Goal: Task Accomplishment & Management: Manage account settings

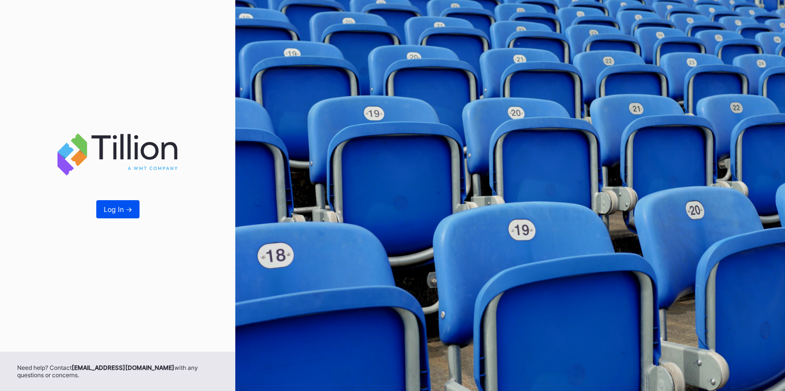
click at [116, 206] on div "Log In ->" at bounding box center [118, 209] width 29 height 8
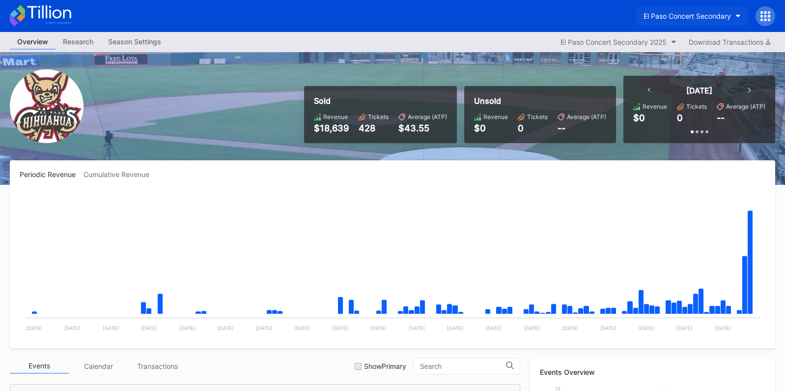
click at [676, 7] on button "El Paso Concert Secondary" at bounding box center [692, 16] width 112 height 18
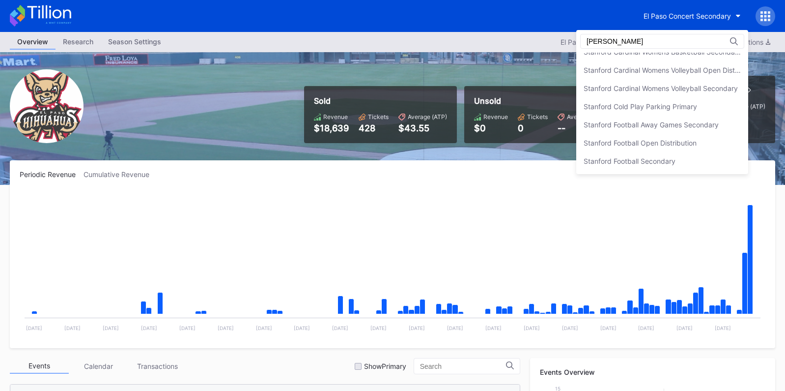
scroll to position [137, 0]
type input "stanfo"
click at [677, 138] on div "Stanford Football Open Distribution" at bounding box center [663, 143] width 172 height 18
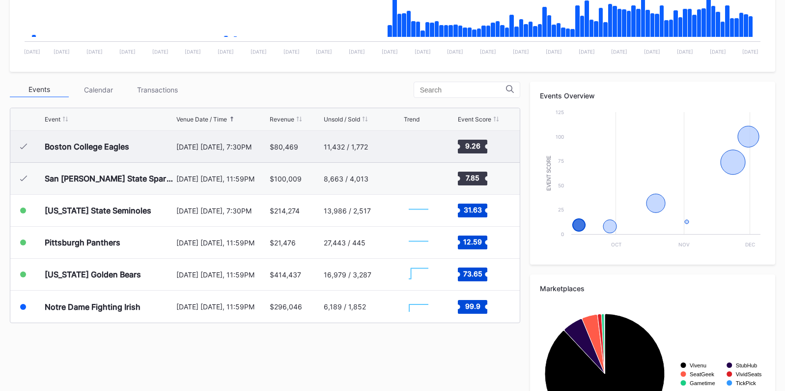
scroll to position [278, 0]
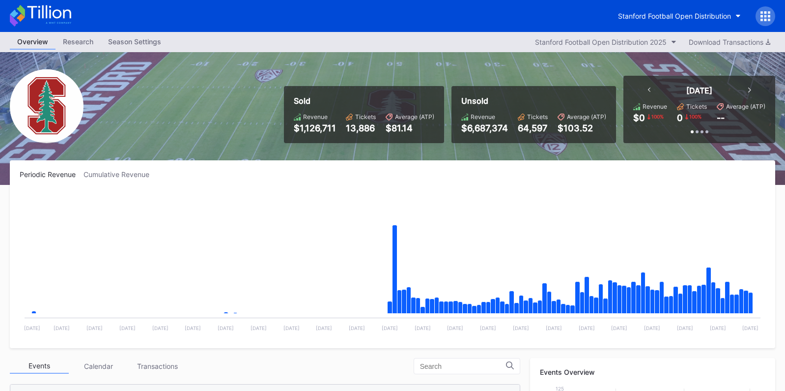
click at [765, 16] on icon at bounding box center [766, 16] width 2 height 2
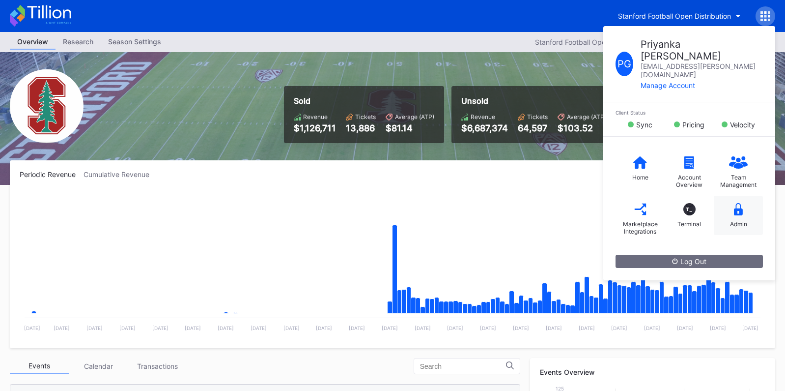
click at [743, 197] on div "Admin" at bounding box center [738, 215] width 49 height 39
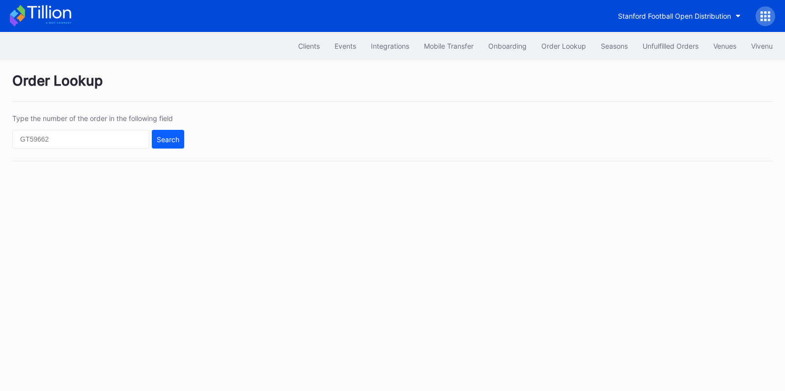
click at [759, 16] on div at bounding box center [766, 16] width 20 height 20
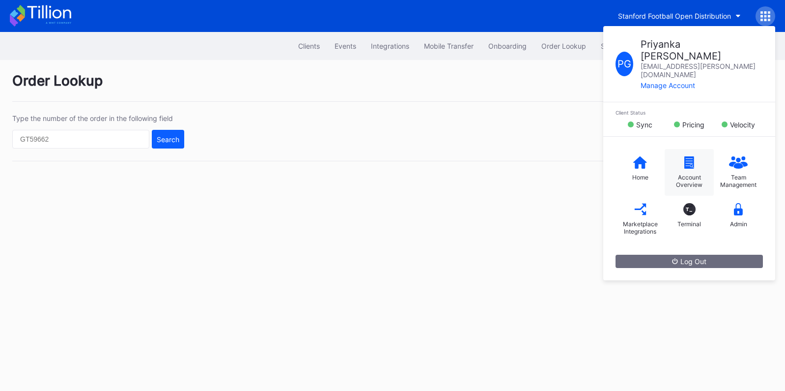
click at [691, 150] on div "Account Overview" at bounding box center [689, 172] width 49 height 47
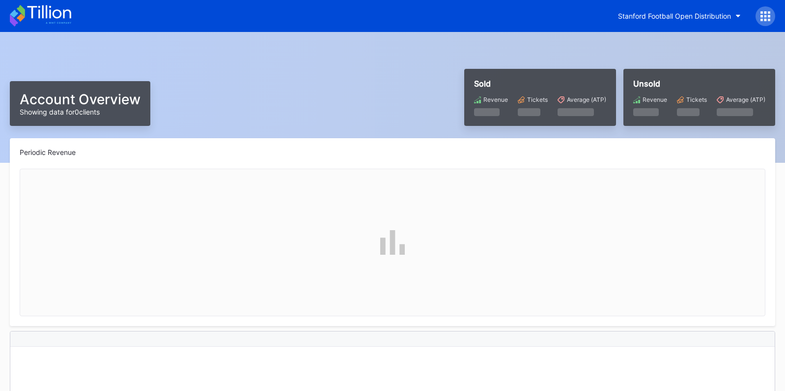
click at [721, 14] on div "Stanford Football Open Distribution" at bounding box center [674, 16] width 113 height 8
click at [58, 17] on icon at bounding box center [49, 11] width 44 height 13
click at [47, 9] on body "Stanford Football Open Distribution Account Overview Showing data for 0 clients…" at bounding box center [392, 195] width 785 height 391
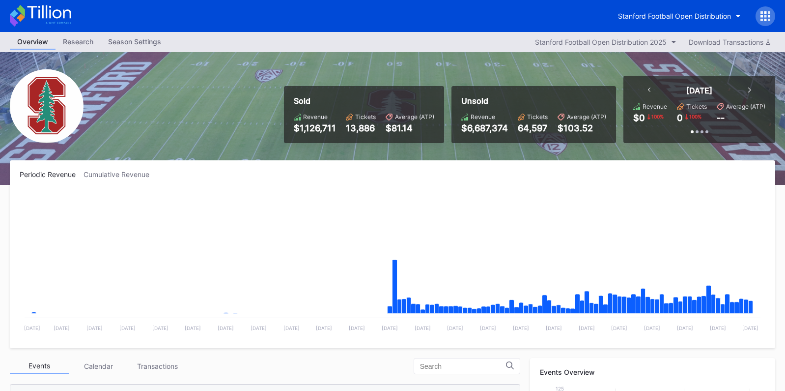
click at [760, 16] on div at bounding box center [766, 16] width 20 height 20
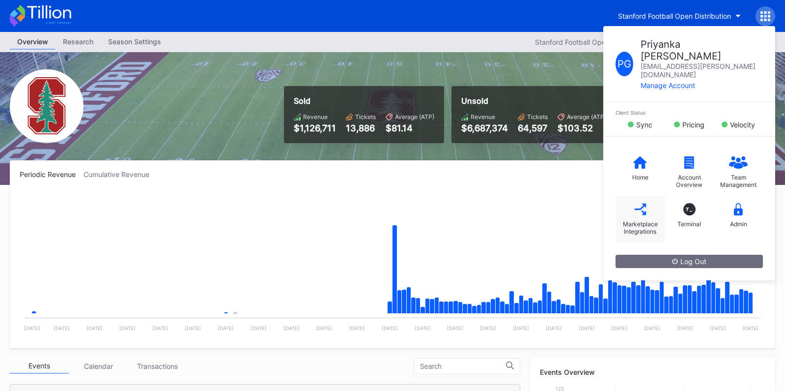
click at [649, 196] on div "Marketplace Integrations" at bounding box center [640, 219] width 49 height 47
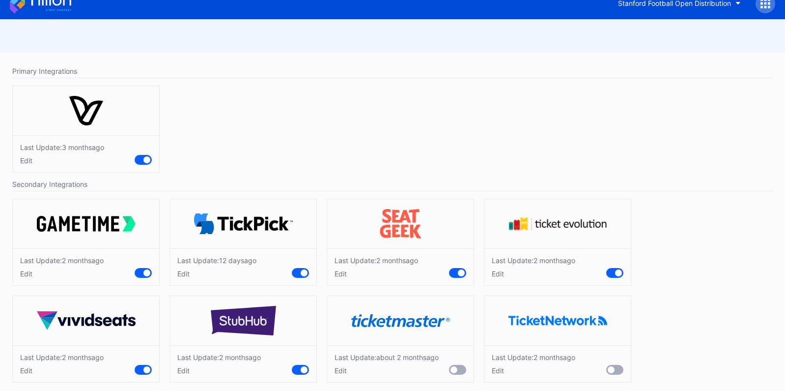
scroll to position [22, 0]
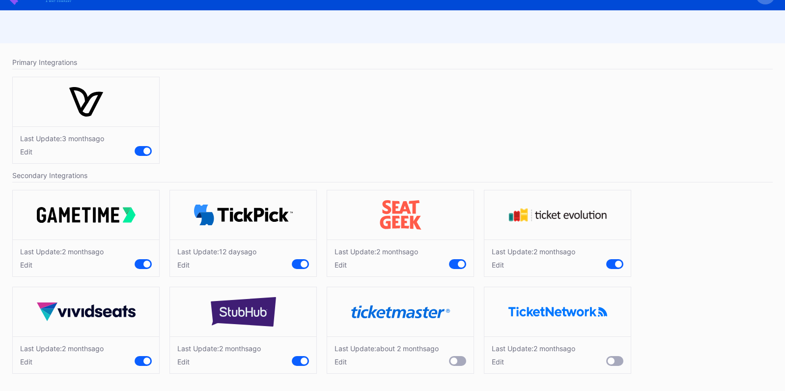
click at [144, 264] on div at bounding box center [147, 263] width 7 height 7
click at [304, 263] on div at bounding box center [304, 263] width 7 height 7
click at [460, 263] on div at bounding box center [461, 263] width 7 height 7
click at [613, 262] on div at bounding box center [615, 264] width 17 height 10
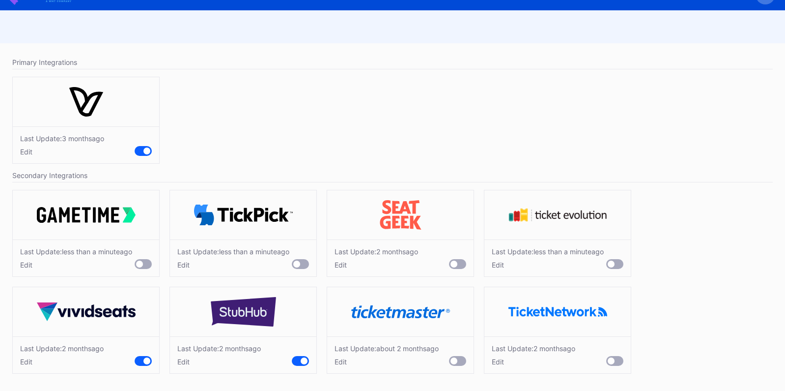
click at [304, 359] on div at bounding box center [304, 360] width 7 height 7
click at [147, 361] on div at bounding box center [147, 360] width 7 height 7
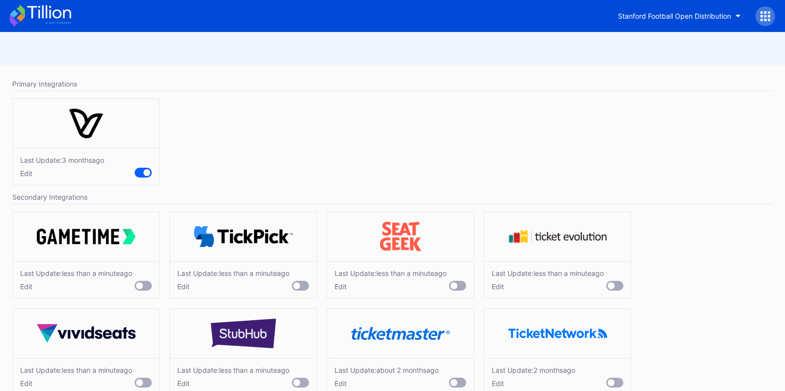
scroll to position [38, 0]
click at [721, 9] on button "Stanford Football Open Distribution" at bounding box center [680, 16] width 138 height 18
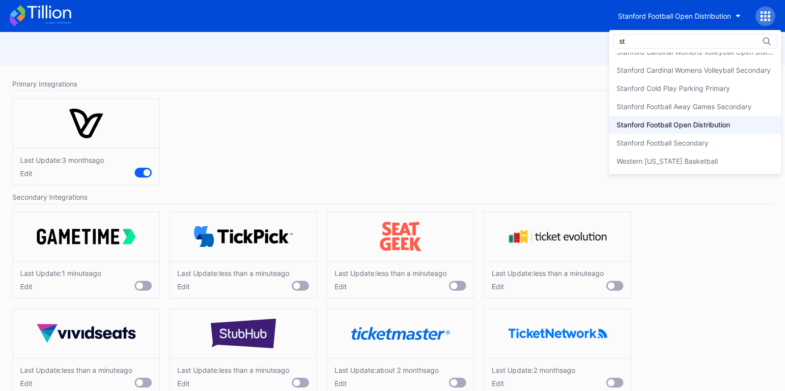
type input "s"
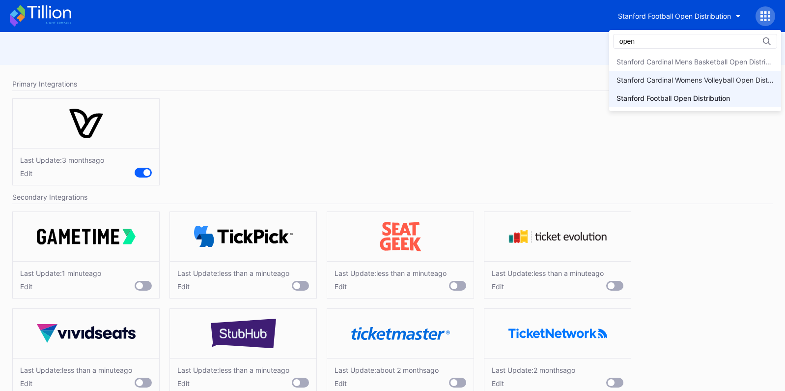
type input "open"
click at [736, 84] on div "Stanford Cardinal Womens Volleyball Open Distribution" at bounding box center [695, 80] width 157 height 8
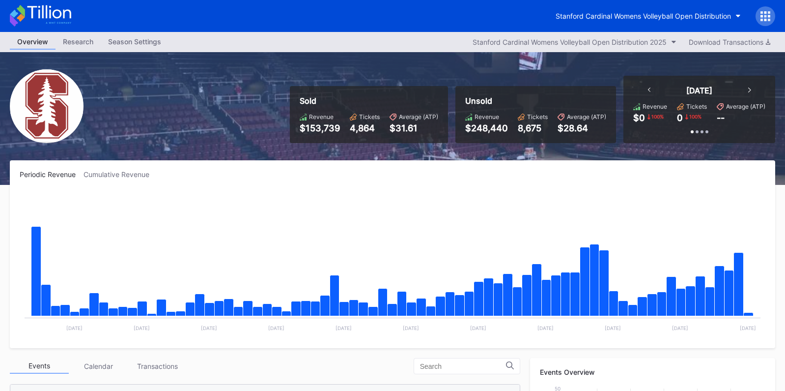
click at [767, 20] on icon at bounding box center [766, 16] width 10 height 10
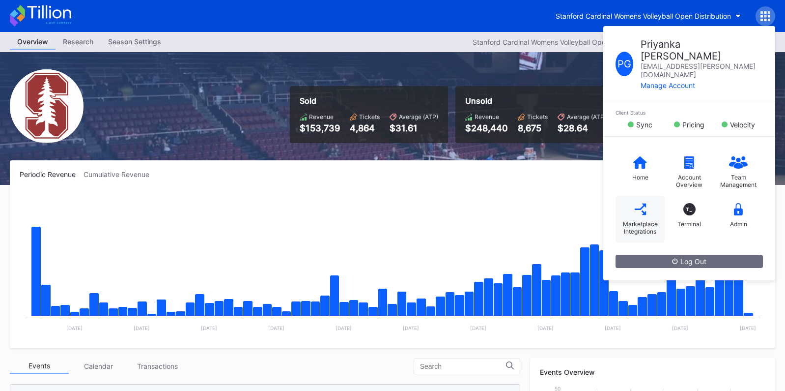
click at [654, 198] on div "Marketplace Integrations" at bounding box center [640, 219] width 49 height 47
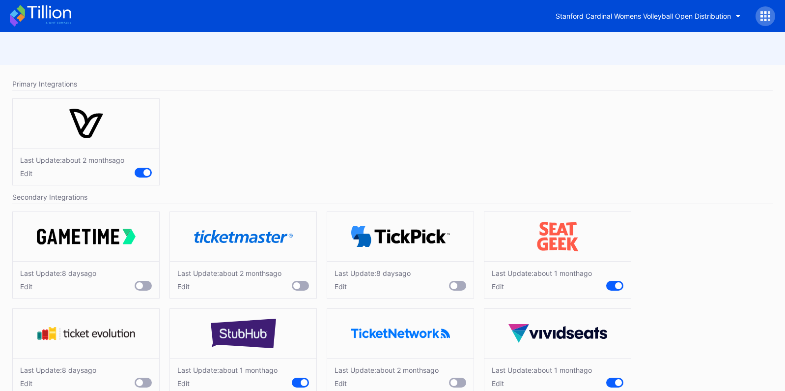
scroll to position [22, 0]
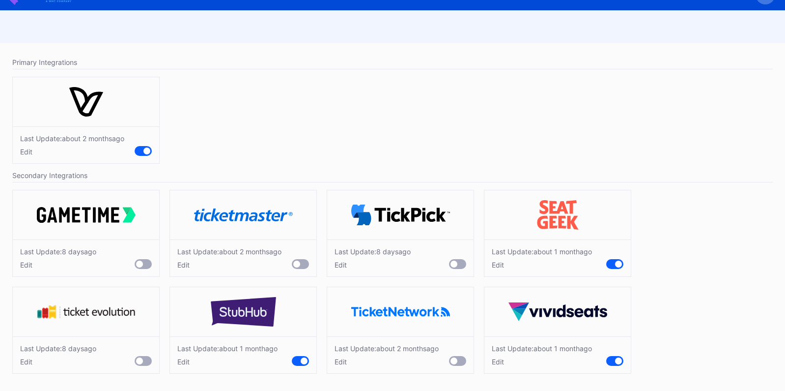
click at [614, 266] on div at bounding box center [615, 264] width 17 height 10
click at [300, 362] on div at bounding box center [300, 361] width 17 height 10
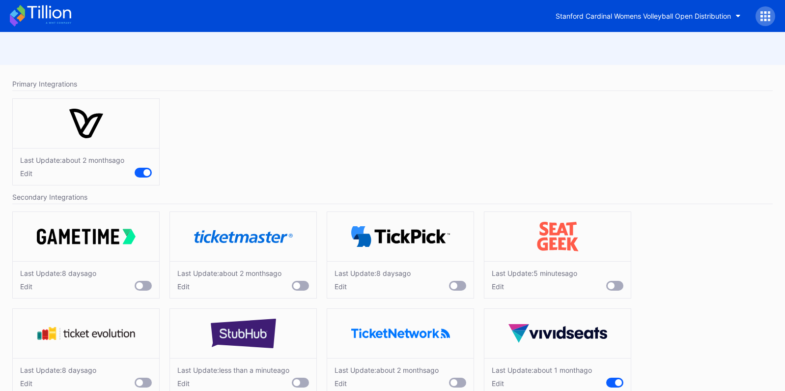
click at [43, 17] on icon at bounding box center [49, 11] width 44 height 13
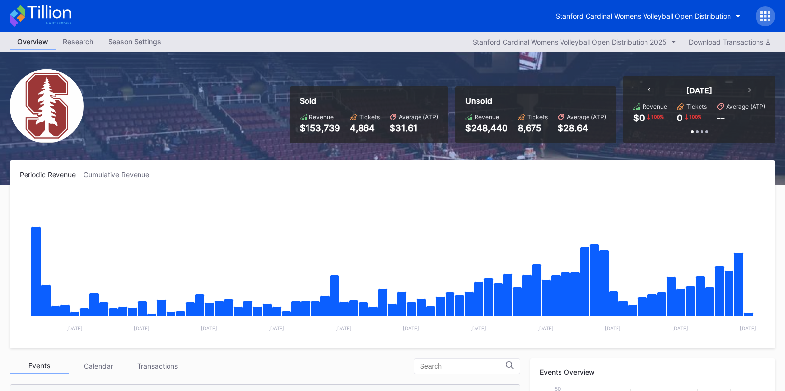
click at [768, 17] on icon at bounding box center [769, 16] width 2 height 2
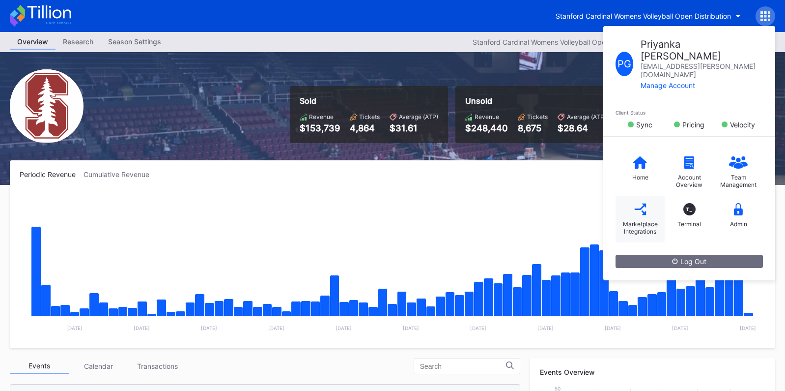
click at [641, 220] on div "Marketplace Integrations" at bounding box center [640, 227] width 39 height 15
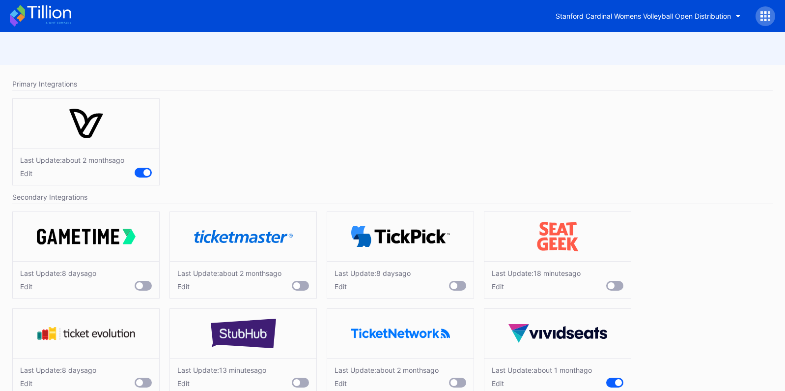
scroll to position [22, 0]
